Goal: Use online tool/utility: Utilize a website feature to perform a specific function

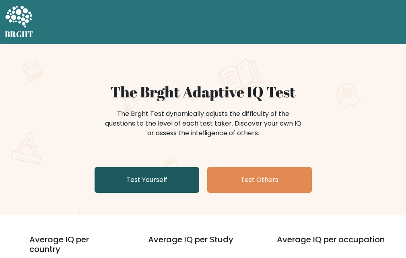
click at [119, 182] on link "Test Yourself" at bounding box center [147, 180] width 105 height 26
click at [155, 183] on link "Test Yourself" at bounding box center [147, 180] width 105 height 26
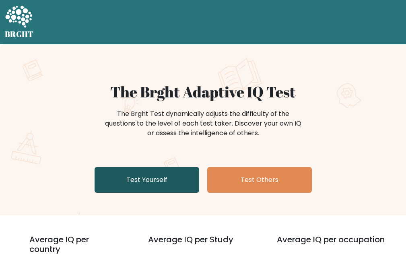
click at [155, 183] on link "Test Yourself" at bounding box center [147, 180] width 105 height 26
click at [155, 182] on link "Test Yourself" at bounding box center [147, 180] width 105 height 26
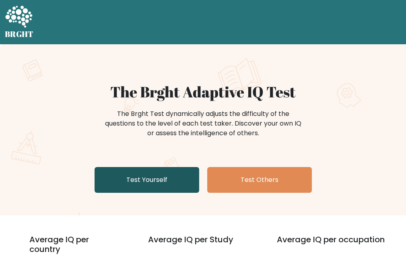
click at [156, 182] on link "Test Yourself" at bounding box center [147, 180] width 105 height 26
click at [158, 184] on link "Test Yourself" at bounding box center [147, 180] width 105 height 26
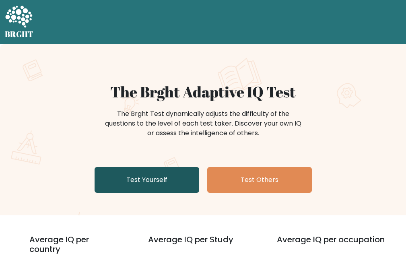
click at [158, 184] on link "Test Yourself" at bounding box center [147, 180] width 105 height 26
click at [138, 183] on link "Test Yourself" at bounding box center [147, 180] width 105 height 26
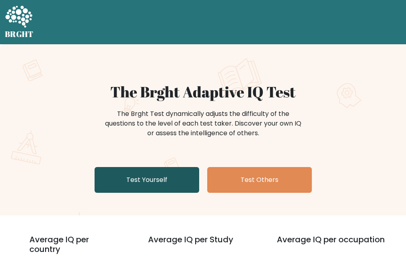
click at [138, 183] on link "Test Yourself" at bounding box center [147, 180] width 105 height 26
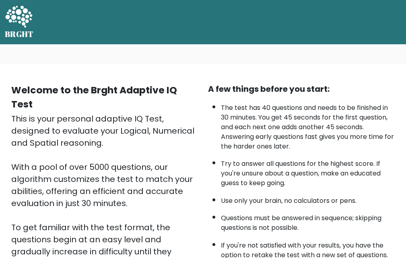
scroll to position [159, 0]
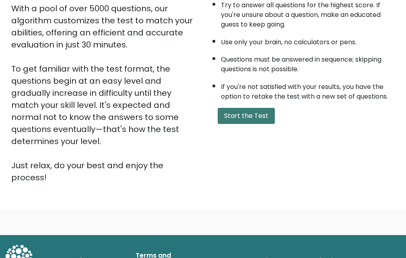
click at [250, 108] on button "Start the Test" at bounding box center [246, 116] width 57 height 16
click at [252, 120] on button "Start the Test" at bounding box center [246, 116] width 57 height 16
click at [243, 121] on button "Start the Test" at bounding box center [246, 116] width 57 height 16
click at [244, 115] on button "Start the Test" at bounding box center [246, 116] width 57 height 16
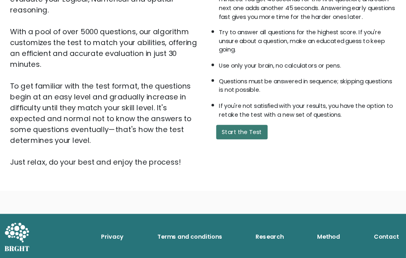
scroll to position [118, 0]
